Goal: Task Accomplishment & Management: Manage account settings

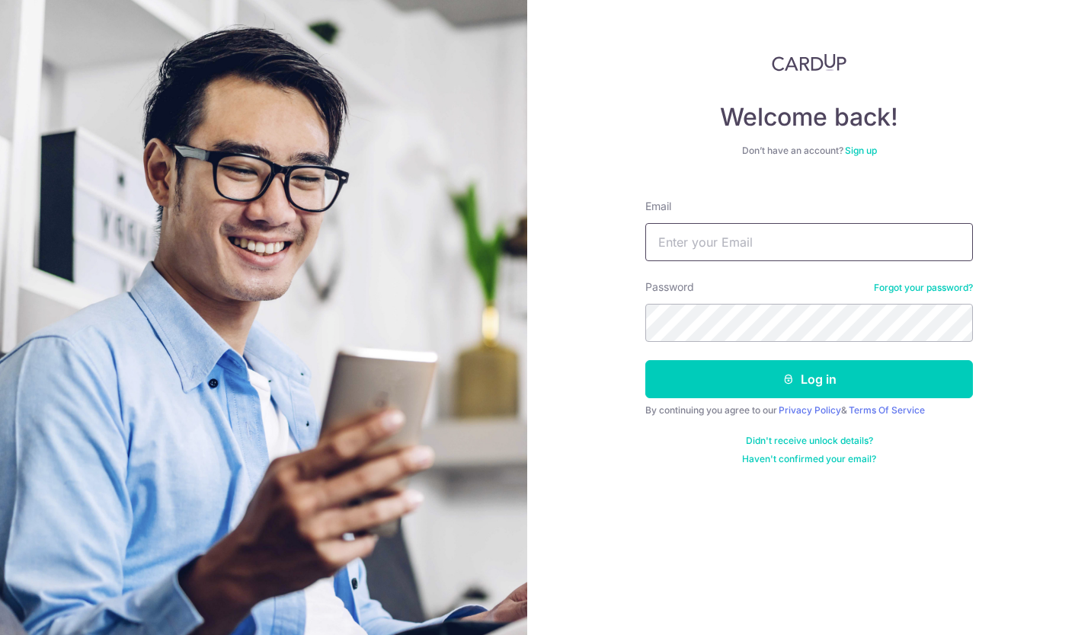
type input "[PERSON_NAME][EMAIL_ADDRESS][DOMAIN_NAME]"
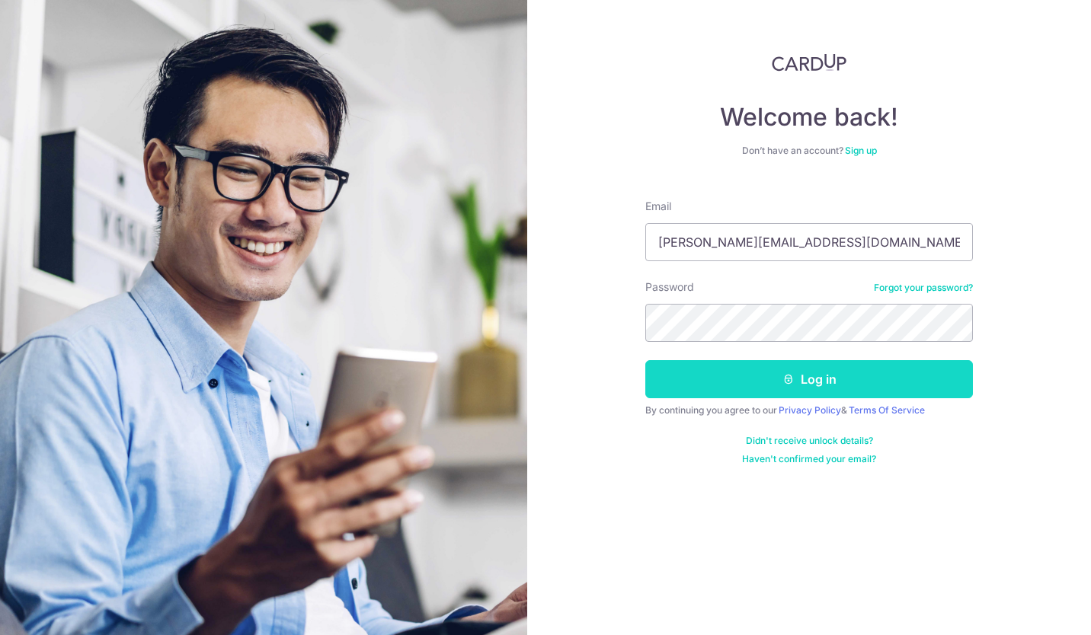
click at [810, 381] on button "Log in" at bounding box center [809, 379] width 328 height 38
